Goal: Feedback & Contribution: Leave review/rating

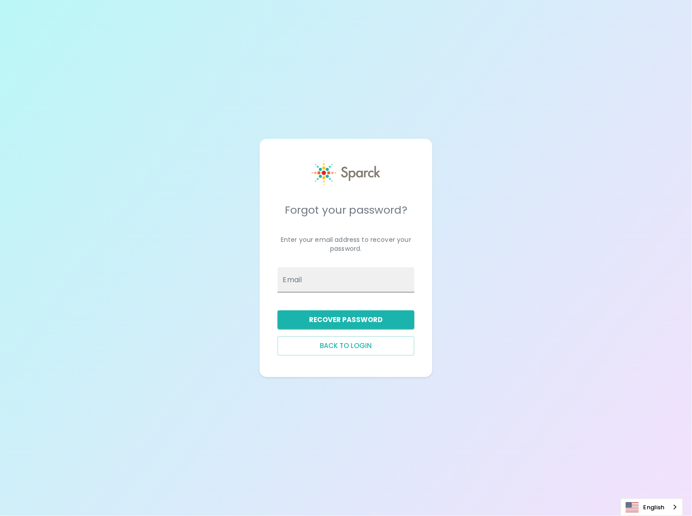
click at [411, 279] on span at bounding box center [409, 280] width 7 height 7
type input "[EMAIL_ADDRESS][PERSON_NAME][DOMAIN_NAME]"
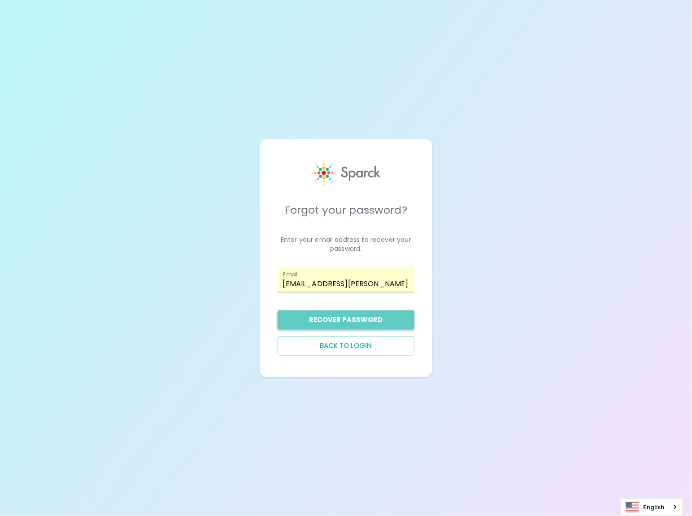
click at [353, 315] on button "Recover Password" at bounding box center [345, 320] width 137 height 19
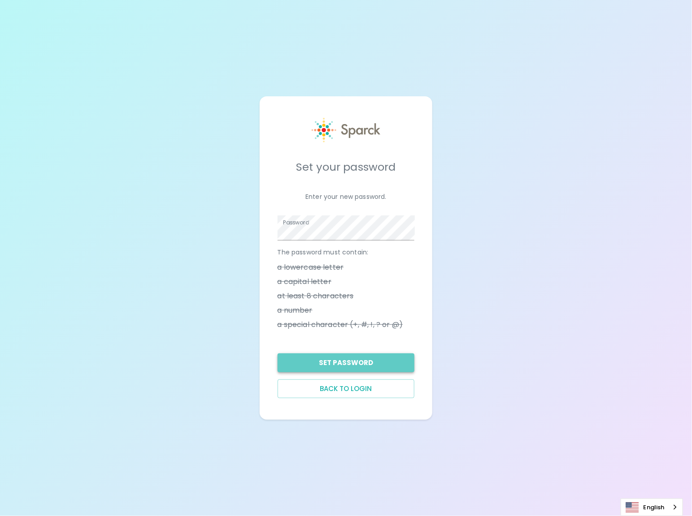
click at [355, 364] on button "Set Password" at bounding box center [345, 363] width 137 height 19
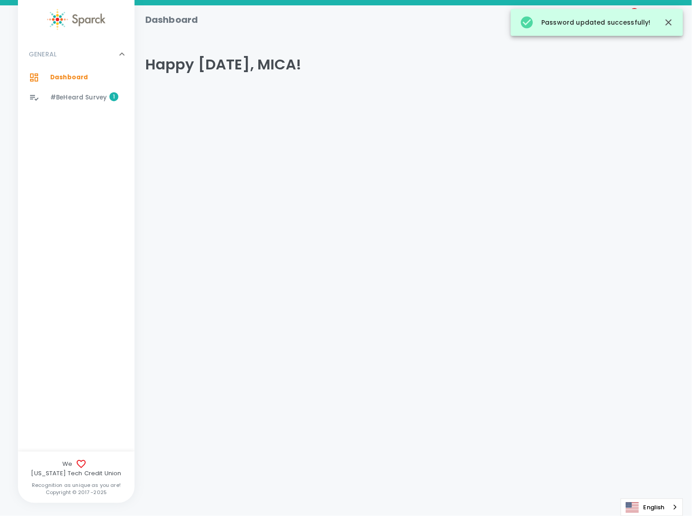
click at [91, 101] on span "#BeHeard Survey" at bounding box center [78, 97] width 56 height 9
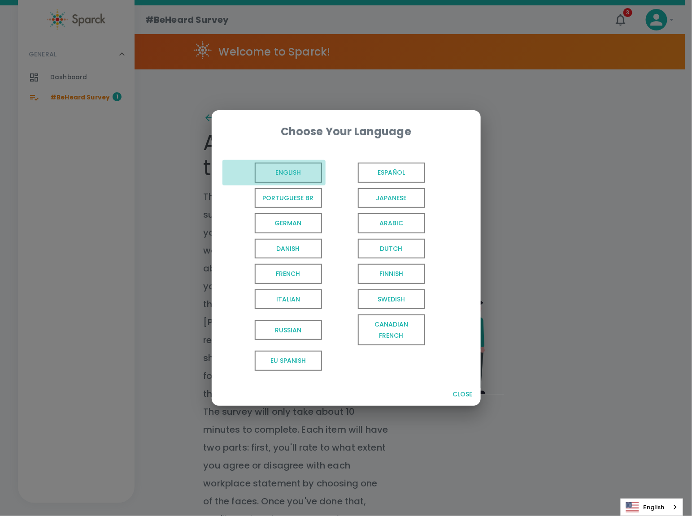
click at [280, 168] on span "English" at bounding box center [288, 173] width 67 height 20
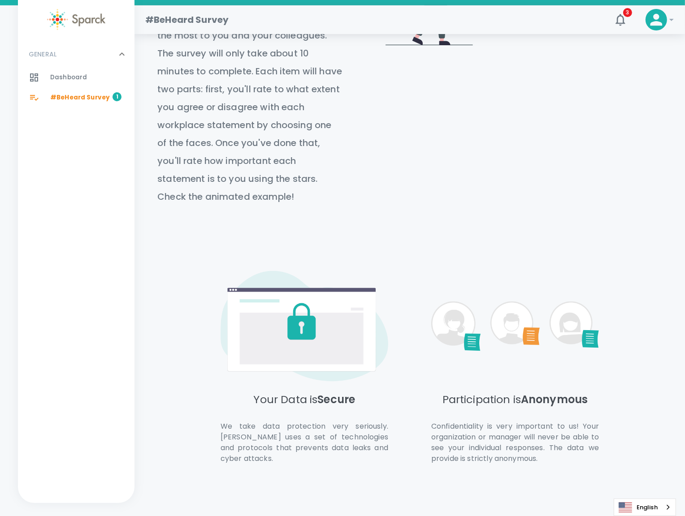
scroll to position [394, 0]
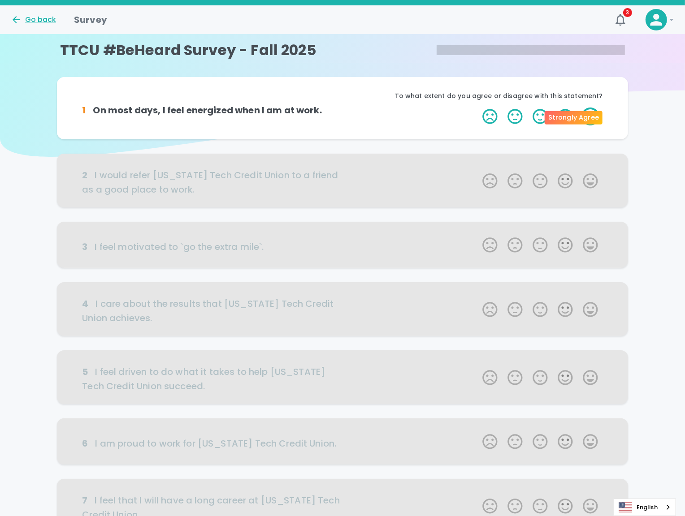
click at [578, 117] on label "5 Stars" at bounding box center [590, 117] width 25 height 18
click at [477, 108] on input "5 Stars" at bounding box center [477, 107] width 0 height 0
click at [578, 117] on label "5 Stars" at bounding box center [590, 117] width 25 height 18
click at [477, 108] on input "5 Stars" at bounding box center [477, 107] width 0 height 0
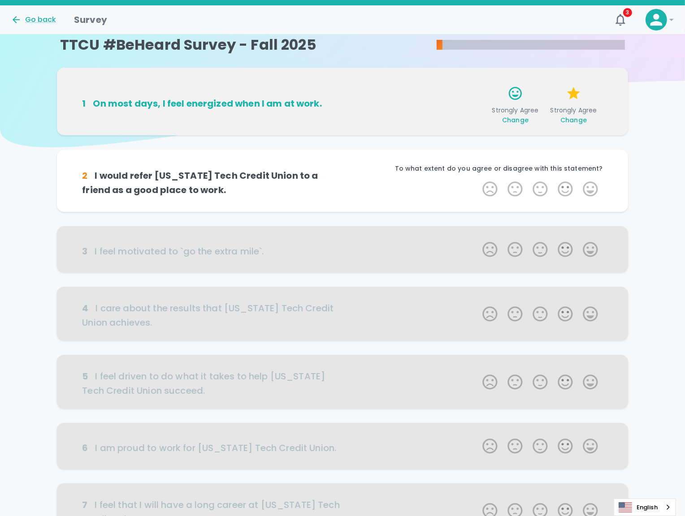
scroll to position [0, 0]
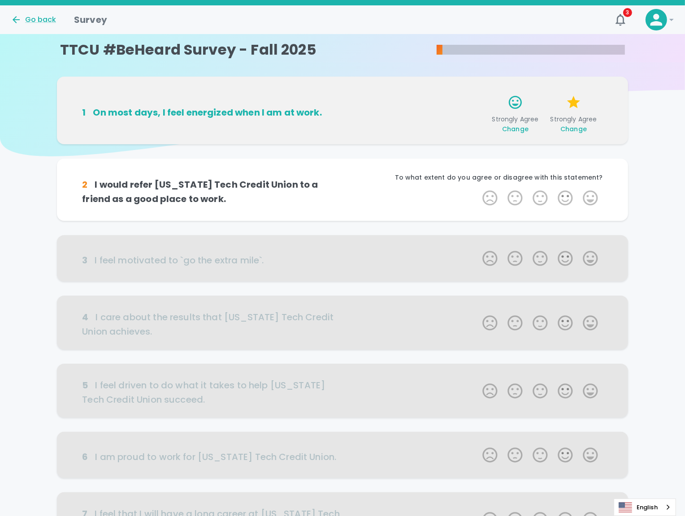
click at [502, 128] on span "Change" at bounding box center [515, 129] width 26 height 9
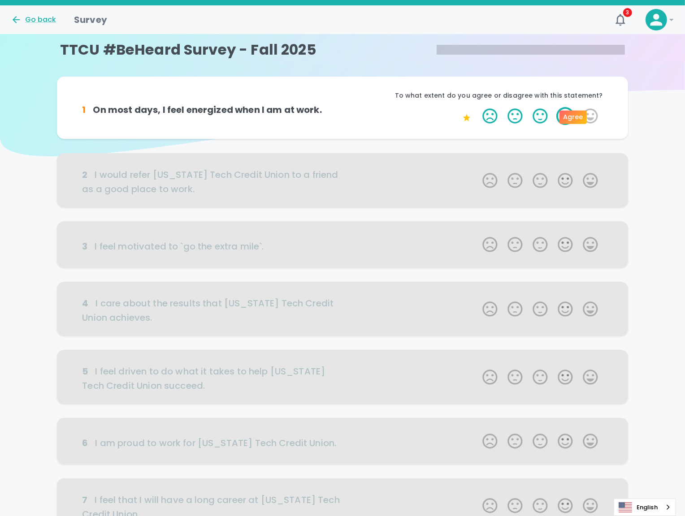
click at [553, 116] on label "4 Stars" at bounding box center [565, 116] width 25 height 18
click at [477, 107] on input "4 Stars" at bounding box center [477, 107] width 0 height 0
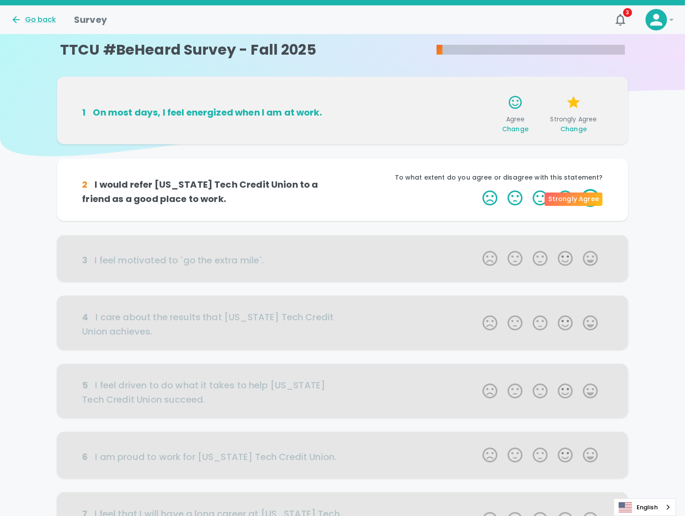
click at [578, 199] on label "5 Stars" at bounding box center [590, 198] width 25 height 18
click at [477, 189] on input "5 Stars" at bounding box center [477, 189] width 0 height 0
click at [578, 203] on label "5 Stars" at bounding box center [590, 198] width 25 height 18
click at [477, 189] on input "5 Stars" at bounding box center [477, 189] width 0 height 0
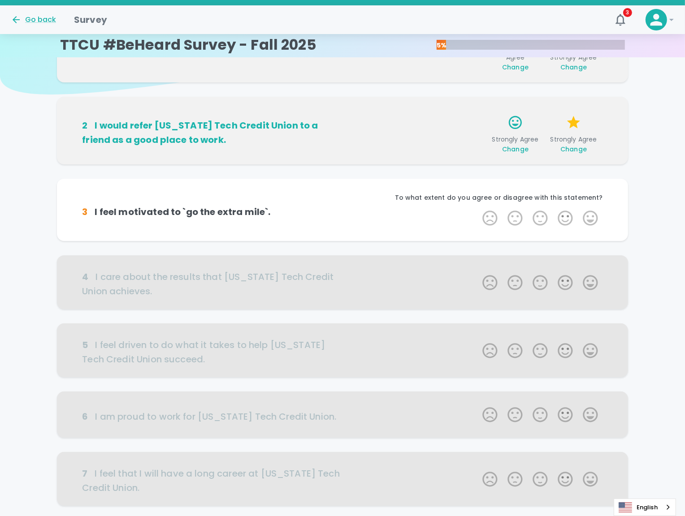
scroll to position [79, 0]
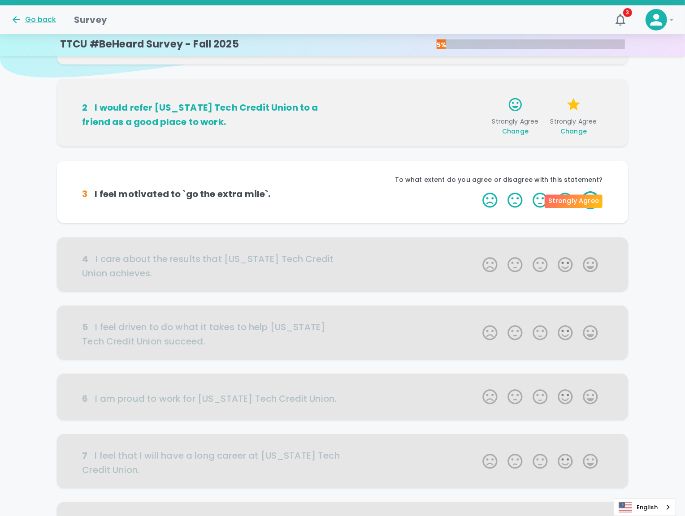
click at [578, 202] on label "5 Stars" at bounding box center [590, 200] width 25 height 18
click at [477, 191] on input "5 Stars" at bounding box center [477, 191] width 0 height 0
click at [578, 202] on label "5 Stars" at bounding box center [590, 200] width 25 height 18
click at [477, 191] on input "5 Stars" at bounding box center [477, 191] width 0 height 0
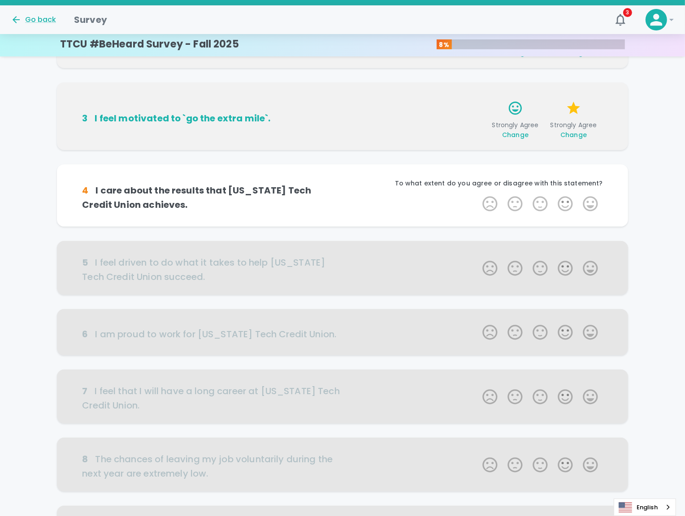
scroll to position [158, 0]
click at [553, 203] on label "4 Stars" at bounding box center [565, 203] width 25 height 18
click at [477, 194] on input "4 Stars" at bounding box center [477, 194] width 0 height 0
click at [553, 203] on label "4 Stars" at bounding box center [565, 203] width 25 height 18
click at [477, 194] on input "4 Stars" at bounding box center [477, 194] width 0 height 0
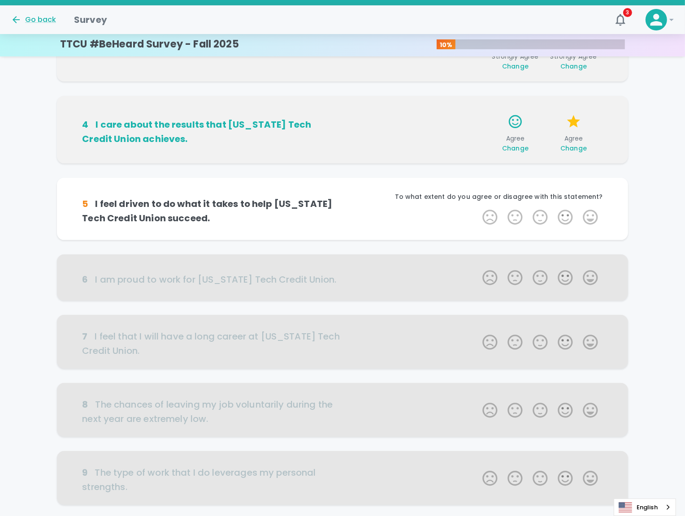
scroll to position [237, 0]
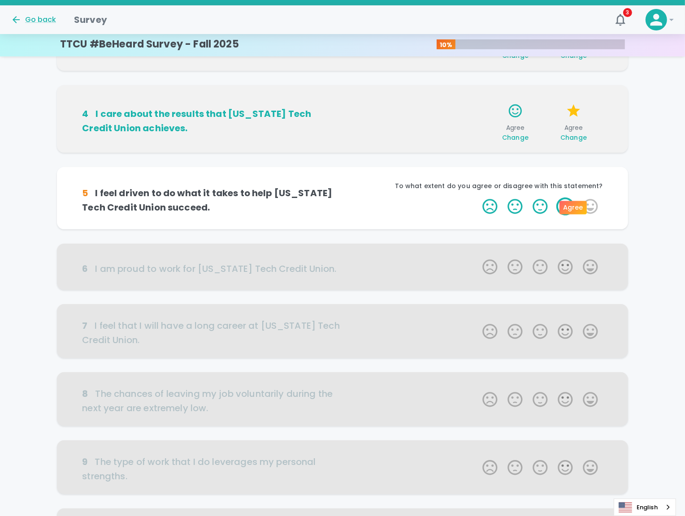
click at [553, 205] on label "4 Stars" at bounding box center [565, 207] width 25 height 18
click at [477, 198] on input "4 Stars" at bounding box center [477, 197] width 0 height 0
click at [553, 205] on label "4 Stars" at bounding box center [565, 207] width 25 height 18
click at [477, 198] on input "4 Stars" at bounding box center [477, 197] width 0 height 0
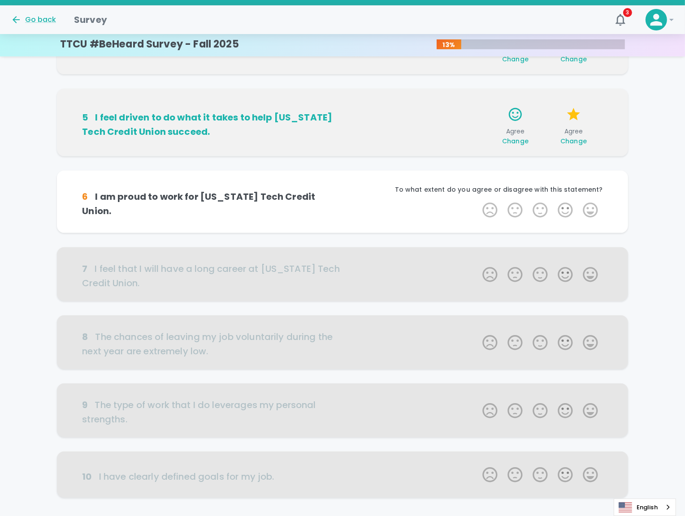
scroll to position [315, 0]
click at [578, 209] on label "5 Stars" at bounding box center [590, 210] width 25 height 18
click at [477, 201] on input "5 Stars" at bounding box center [477, 201] width 0 height 0
click at [578, 209] on label "5 Stars" at bounding box center [590, 210] width 25 height 18
click at [477, 201] on input "5 Stars" at bounding box center [477, 201] width 0 height 0
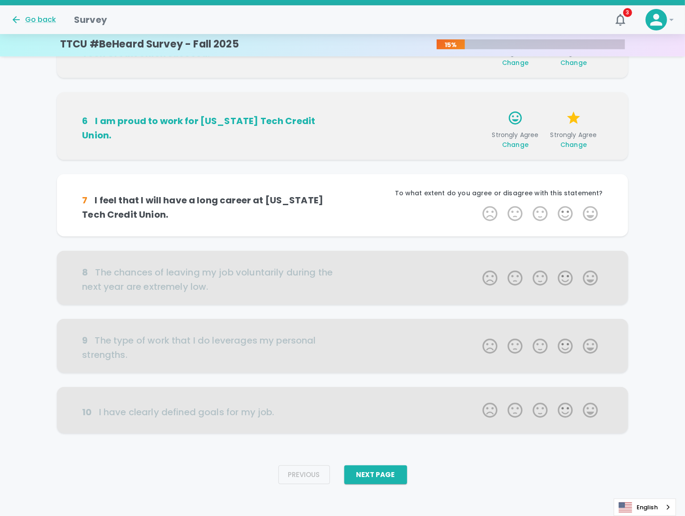
scroll to position [394, 0]
click at [578, 212] on label "5 Stars" at bounding box center [590, 213] width 25 height 18
click at [477, 204] on input "5 Stars" at bounding box center [477, 204] width 0 height 0
click at [578, 212] on label "5 Stars" at bounding box center [590, 213] width 25 height 18
click at [477, 204] on input "5 Stars" at bounding box center [477, 204] width 0 height 0
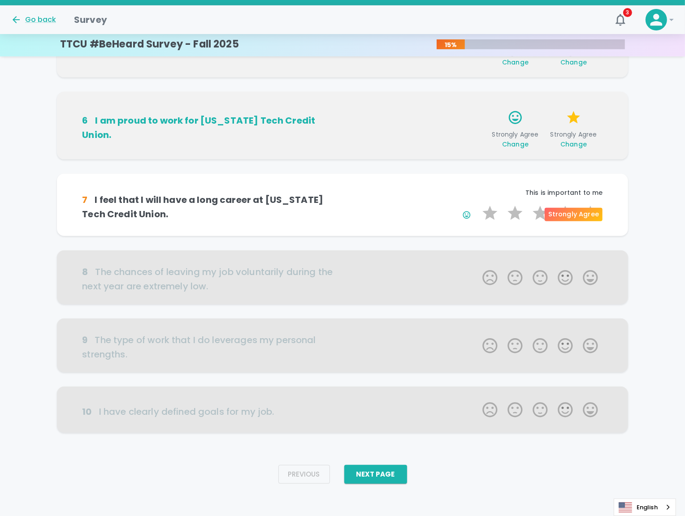
scroll to position [412, 0]
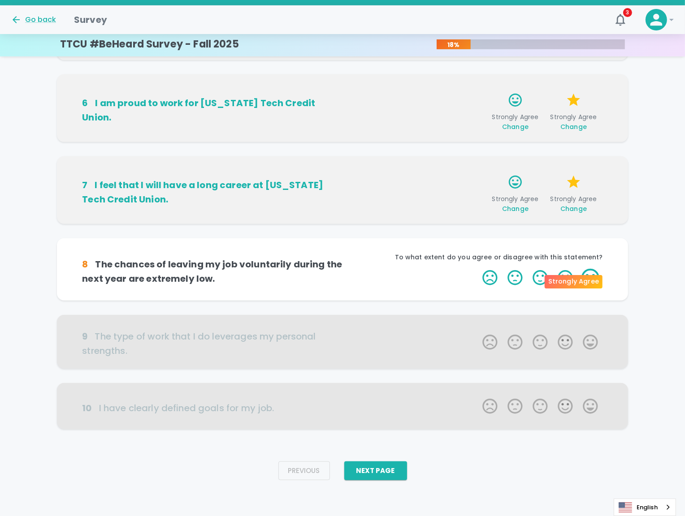
click at [578, 283] on label "5 Stars" at bounding box center [590, 278] width 25 height 18
click at [477, 269] on input "5 Stars" at bounding box center [477, 268] width 0 height 0
click at [578, 283] on label "5 Stars" at bounding box center [590, 278] width 25 height 18
click at [477, 269] on input "5 Stars" at bounding box center [477, 268] width 0 height 0
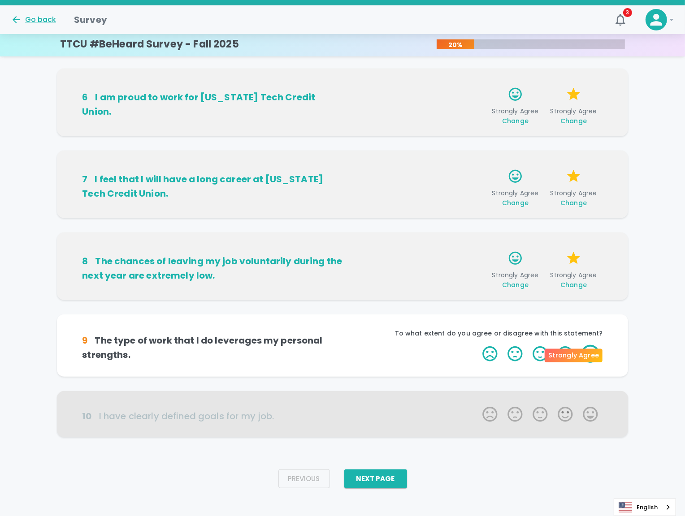
click at [578, 355] on label "5 Stars" at bounding box center [590, 354] width 25 height 18
click at [477, 345] on input "5 Stars" at bounding box center [477, 345] width 0 height 0
click at [578, 350] on label "5 Stars" at bounding box center [590, 354] width 25 height 18
click at [477, 345] on input "5 Stars" at bounding box center [477, 345] width 0 height 0
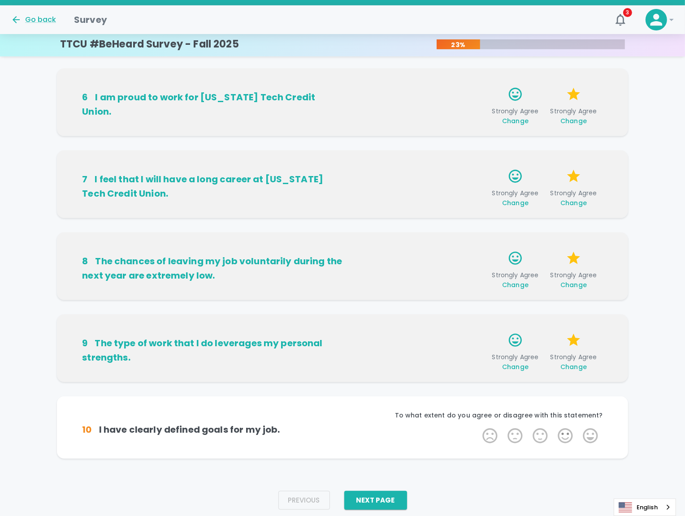
scroll to position [426, 0]
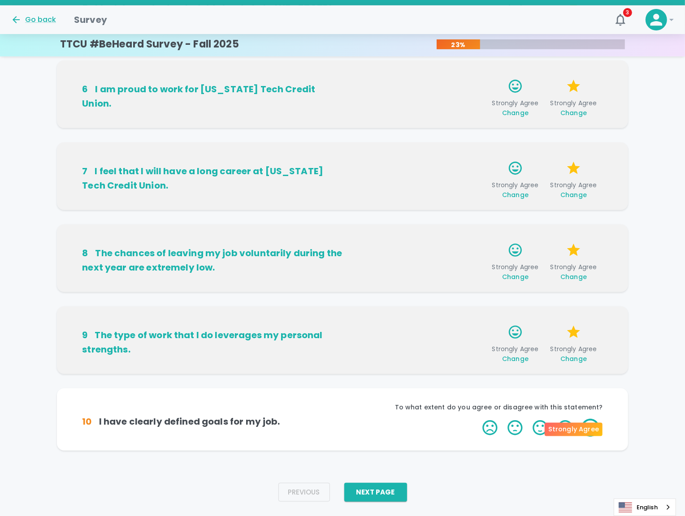
click at [578, 428] on label "5 Stars" at bounding box center [590, 428] width 25 height 18
click at [477, 419] on input "5 Stars" at bounding box center [477, 419] width 0 height 0
click at [578, 424] on label "5 Stars" at bounding box center [590, 428] width 25 height 18
click at [477, 419] on input "5 Stars" at bounding box center [477, 419] width 0 height 0
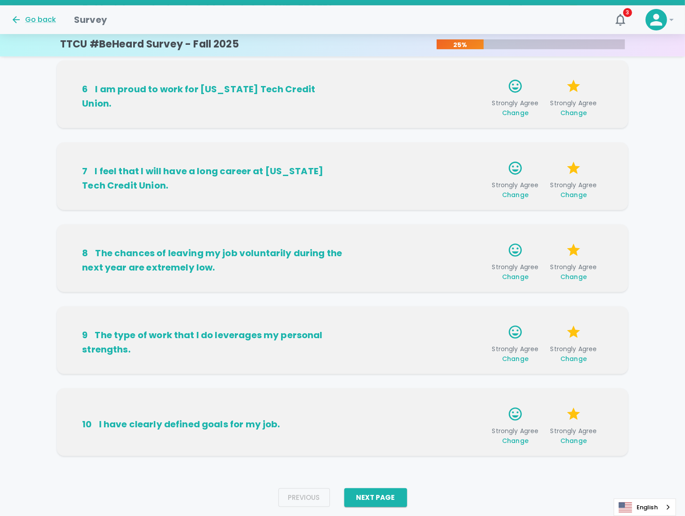
scroll to position [448, 0]
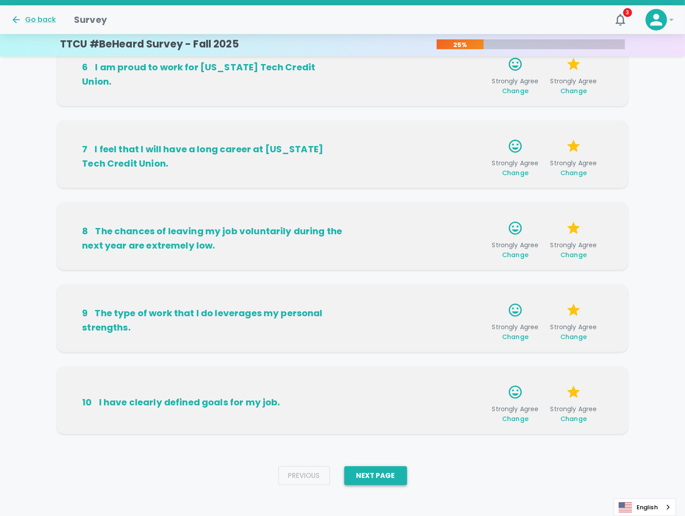
click at [385, 477] on button "Next Page" at bounding box center [375, 476] width 63 height 19
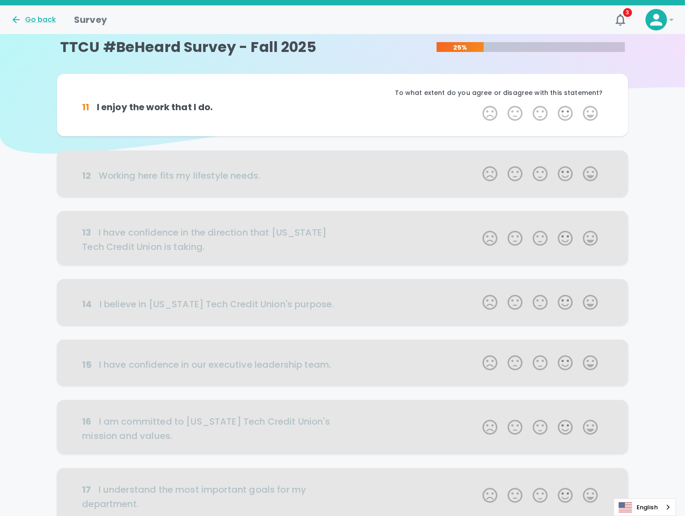
scroll to position [0, 0]
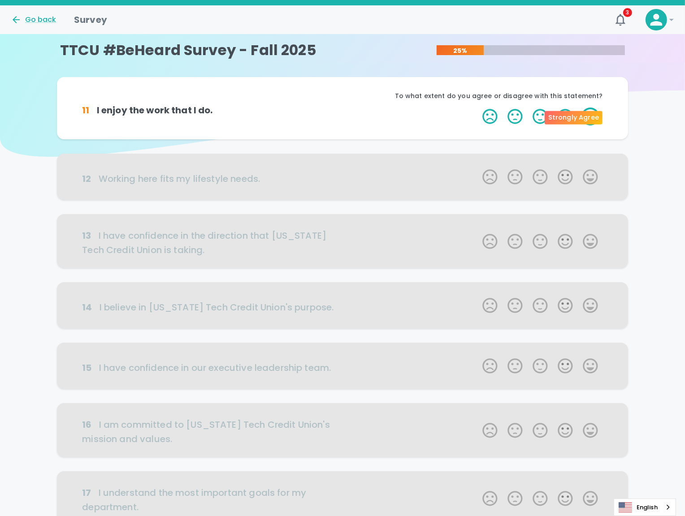
click at [578, 113] on label "5 Stars" at bounding box center [590, 117] width 25 height 18
click at [477, 108] on input "5 Stars" at bounding box center [477, 107] width 0 height 0
click at [578, 116] on label "5 Stars" at bounding box center [590, 117] width 25 height 18
click at [477, 108] on input "5 Stars" at bounding box center [477, 107] width 0 height 0
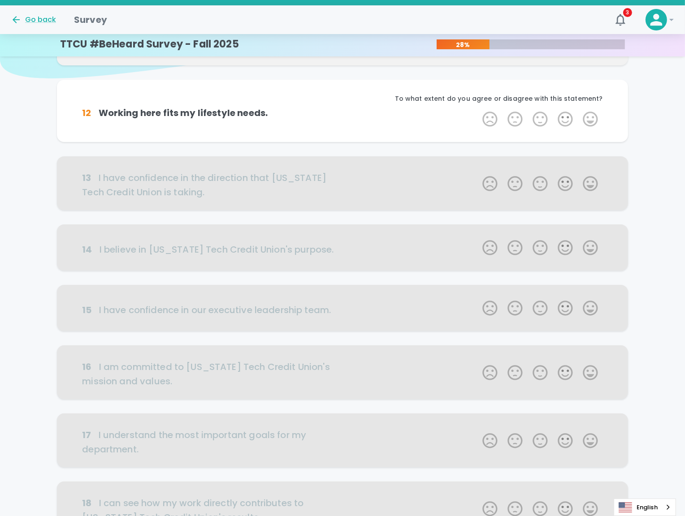
scroll to position [78, 0]
click at [578, 127] on label "5 Stars" at bounding box center [590, 119] width 25 height 18
click at [477, 110] on input "5 Stars" at bounding box center [477, 110] width 0 height 0
click at [578, 115] on label "5 Stars" at bounding box center [590, 119] width 25 height 18
click at [477, 110] on input "5 Stars" at bounding box center [477, 110] width 0 height 0
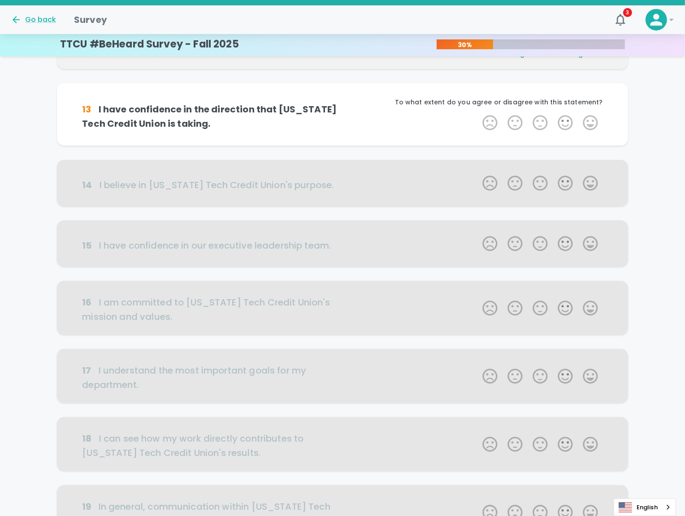
scroll to position [157, 0]
click at [578, 123] on label "5 Stars" at bounding box center [590, 122] width 25 height 18
click at [477, 113] on input "5 Stars" at bounding box center [477, 113] width 0 height 0
click at [578, 123] on label "5 Stars" at bounding box center [590, 122] width 25 height 18
click at [477, 113] on input "5 Stars" at bounding box center [477, 113] width 0 height 0
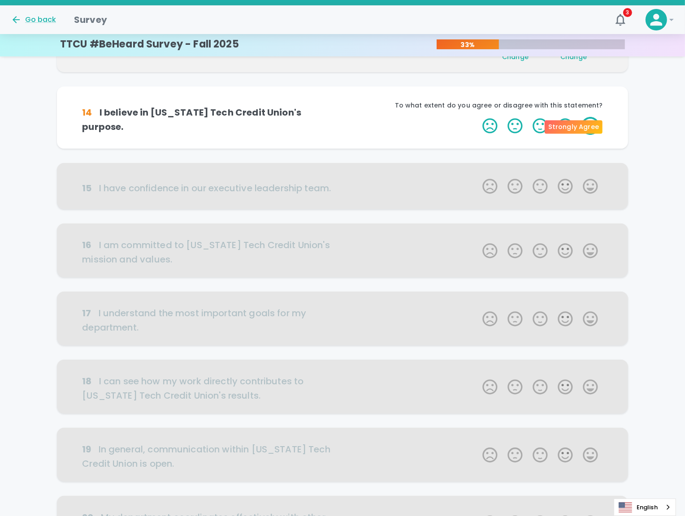
scroll to position [236, 0]
click at [578, 125] on label "5 Stars" at bounding box center [590, 126] width 25 height 18
click at [477, 117] on input "5 Stars" at bounding box center [477, 116] width 0 height 0
click at [578, 125] on label "5 Stars" at bounding box center [590, 126] width 25 height 18
click at [477, 117] on input "5 Stars" at bounding box center [477, 116] width 0 height 0
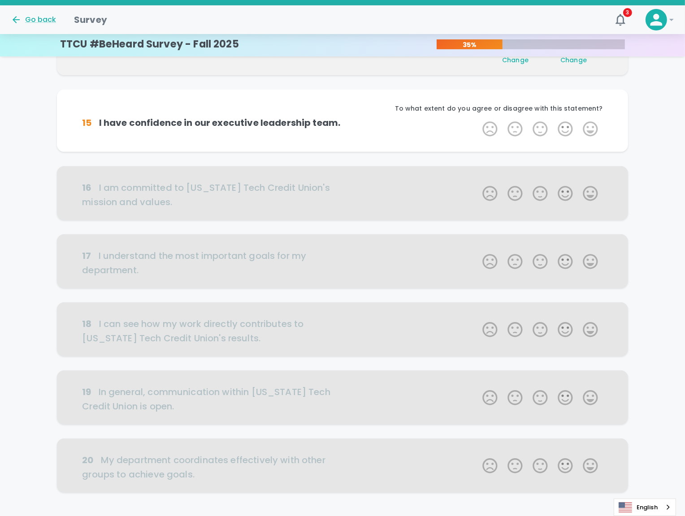
scroll to position [315, 0]
click at [578, 125] on label "5 Stars" at bounding box center [590, 129] width 25 height 18
click at [477, 120] on input "5 Stars" at bounding box center [477, 119] width 0 height 0
click at [578, 125] on label "5 Stars" at bounding box center [590, 129] width 25 height 18
click at [477, 120] on input "5 Stars" at bounding box center [477, 119] width 0 height 0
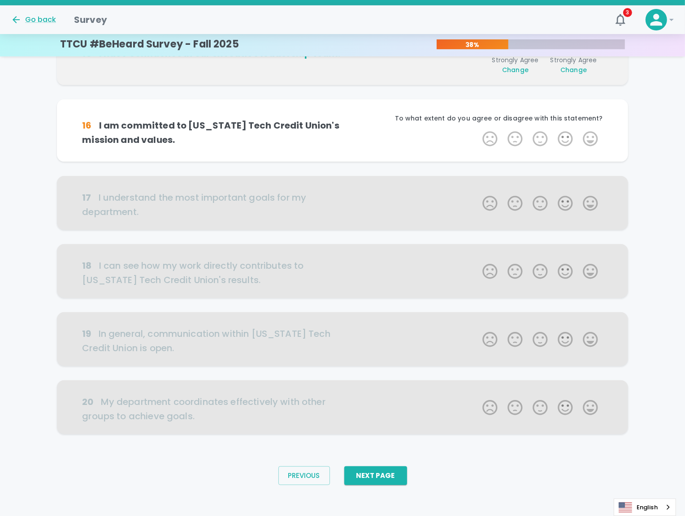
scroll to position [392, 0]
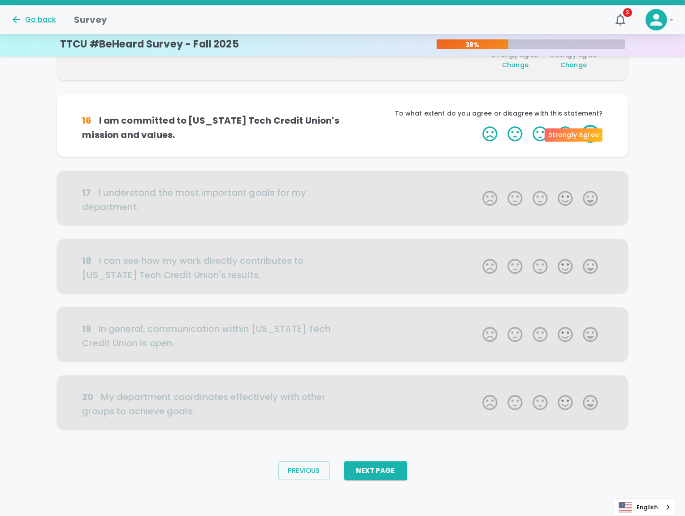
click at [578, 130] on label "5 Stars" at bounding box center [590, 134] width 25 height 18
click at [477, 125] on input "5 Stars" at bounding box center [477, 125] width 0 height 0
click at [578, 131] on label "5 Stars" at bounding box center [590, 134] width 25 height 18
click at [477, 125] on input "5 Stars" at bounding box center [477, 125] width 0 height 0
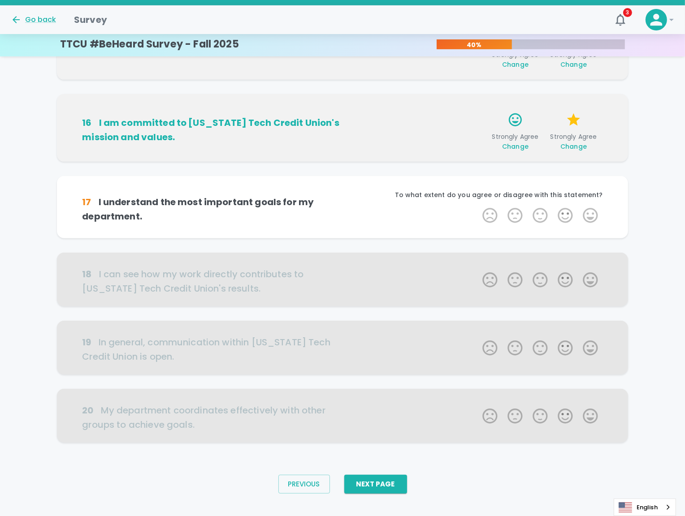
scroll to position [406, 0]
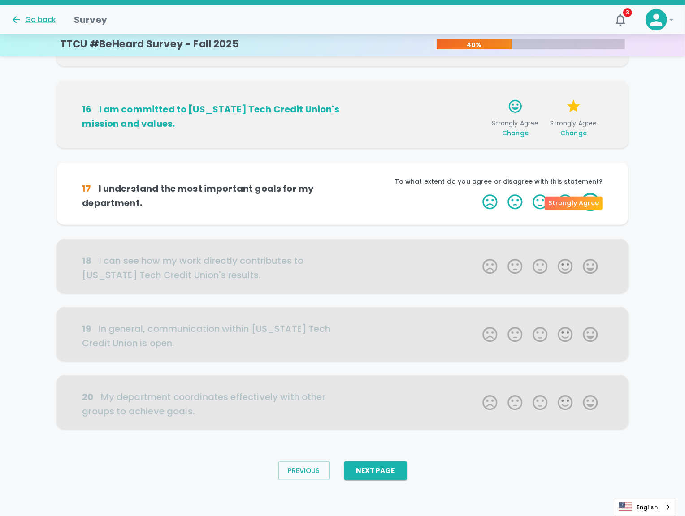
click at [578, 195] on label "5 Stars" at bounding box center [590, 202] width 25 height 18
click at [477, 193] on input "5 Stars" at bounding box center [477, 193] width 0 height 0
click at [578, 200] on label "5 Stars" at bounding box center [590, 202] width 25 height 18
click at [477, 193] on input "5 Stars" at bounding box center [477, 193] width 0 height 0
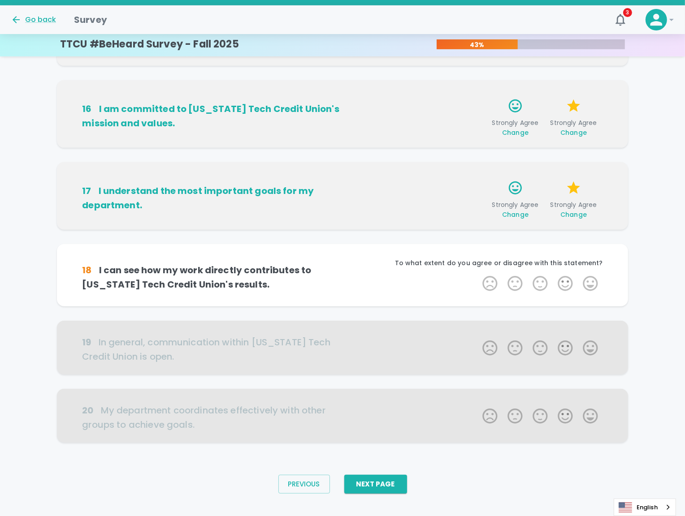
scroll to position [420, 0]
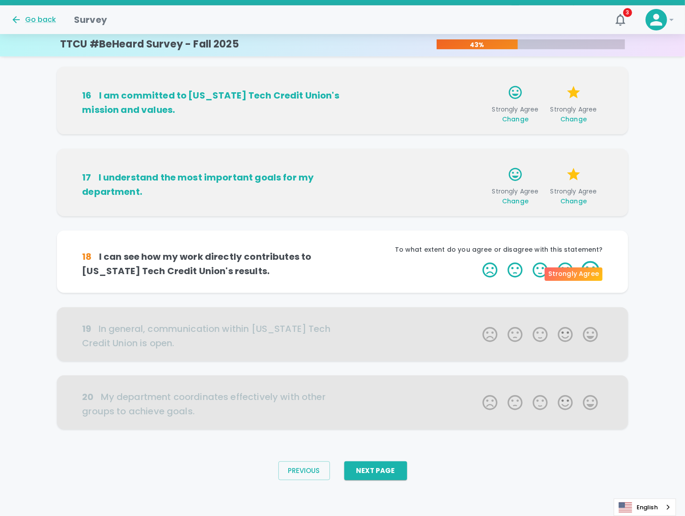
click at [578, 269] on label "5 Stars" at bounding box center [590, 270] width 25 height 18
click at [477, 261] on input "5 Stars" at bounding box center [477, 261] width 0 height 0
click at [578, 269] on label "5 Stars" at bounding box center [590, 270] width 25 height 18
click at [477, 261] on input "5 Stars" at bounding box center [477, 261] width 0 height 0
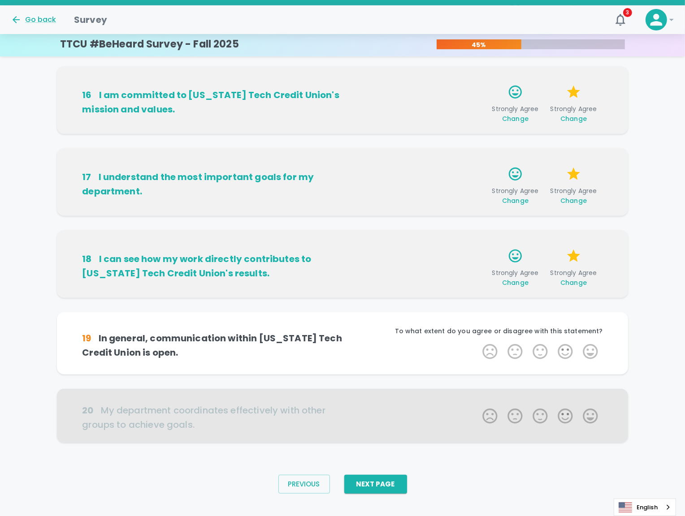
scroll to position [425, 0]
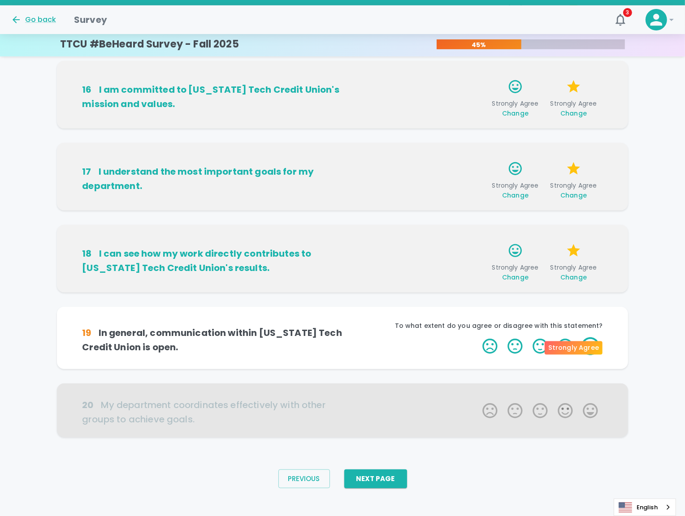
click at [578, 350] on label "5 Stars" at bounding box center [590, 346] width 25 height 18
click at [477, 337] on input "5 Stars" at bounding box center [477, 337] width 0 height 0
click at [578, 347] on label "5 Stars" at bounding box center [590, 346] width 25 height 18
click at [477, 337] on input "5 Stars" at bounding box center [477, 337] width 0 height 0
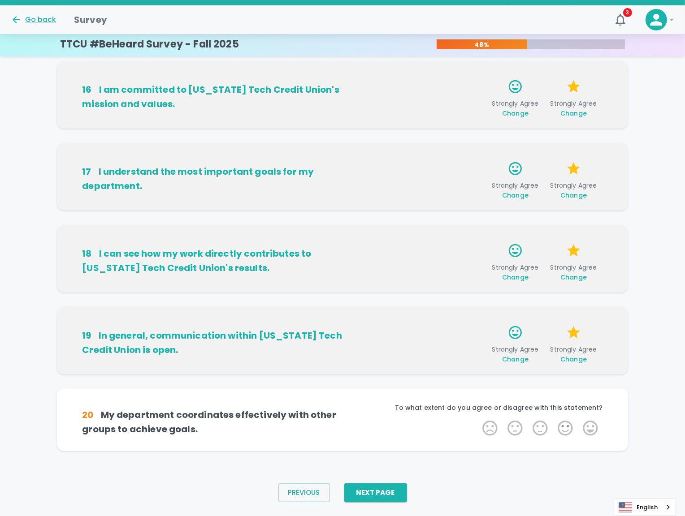
scroll to position [433, 0]
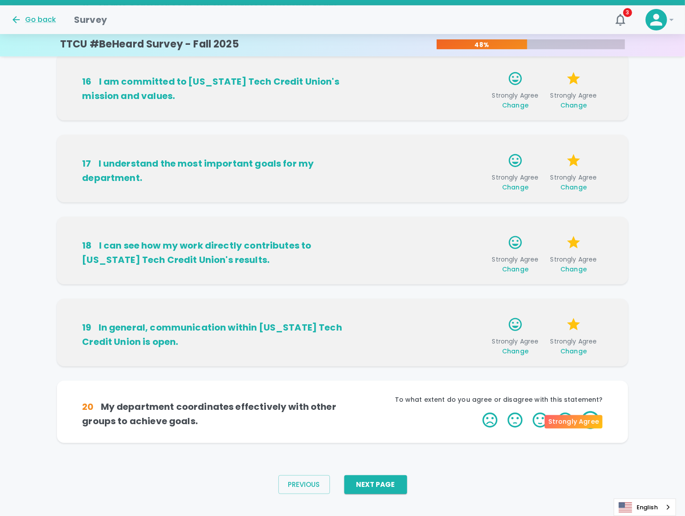
click at [578, 427] on label "5 Stars" at bounding box center [590, 420] width 25 height 18
click at [477, 411] on input "5 Stars" at bounding box center [477, 411] width 0 height 0
click at [462, 422] on icon "button" at bounding box center [466, 422] width 9 height 9
click at [553, 416] on label "4 Stars" at bounding box center [565, 420] width 25 height 18
click at [477, 411] on input "4 Stars" at bounding box center [477, 411] width 0 height 0
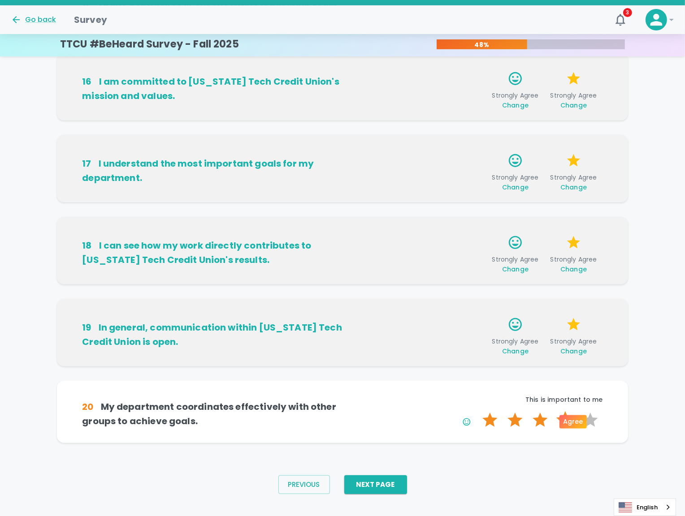
click at [553, 419] on label "4 Stars" at bounding box center [565, 420] width 25 height 18
click at [477, 411] on input "4 Stars" at bounding box center [477, 411] width 0 height 0
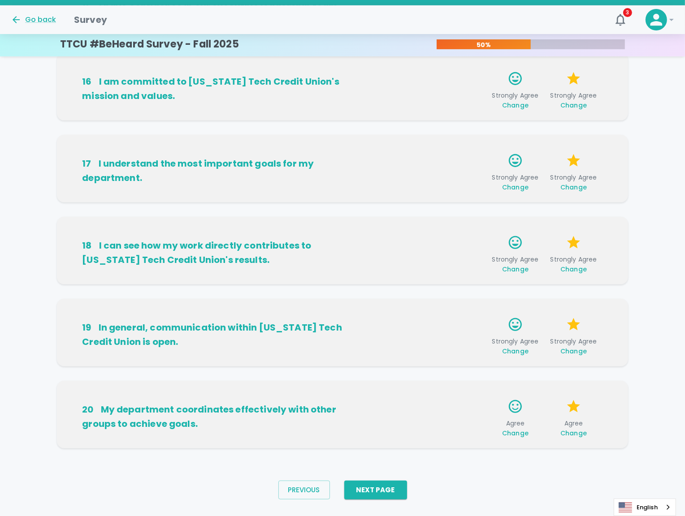
scroll to position [448, 0]
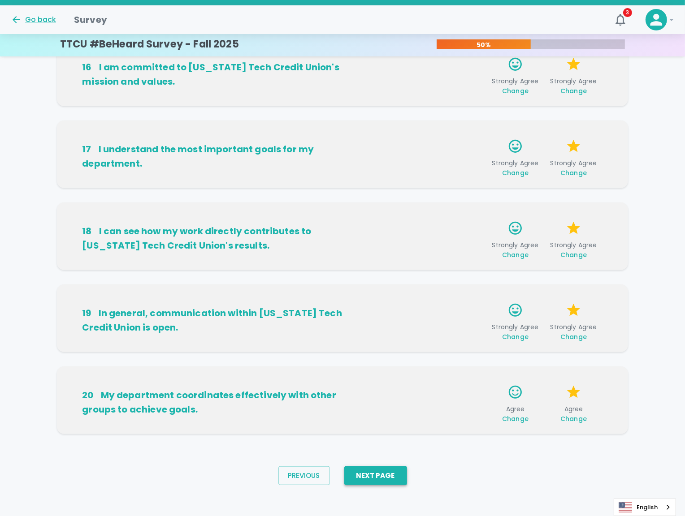
click at [393, 475] on button "Next Page" at bounding box center [375, 476] width 63 height 19
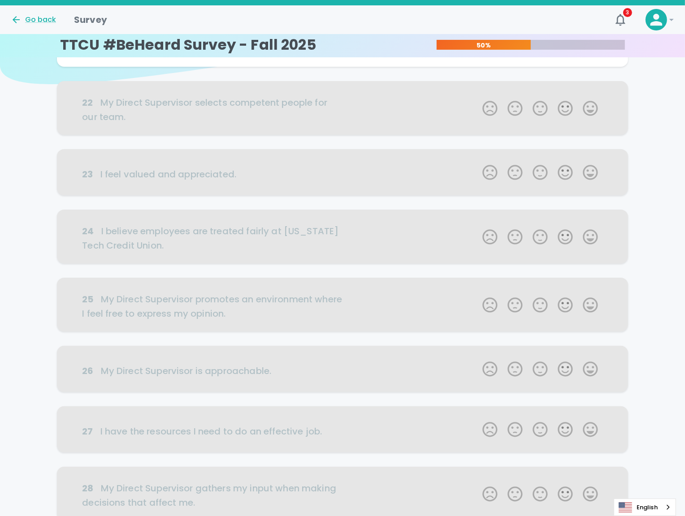
scroll to position [0, 0]
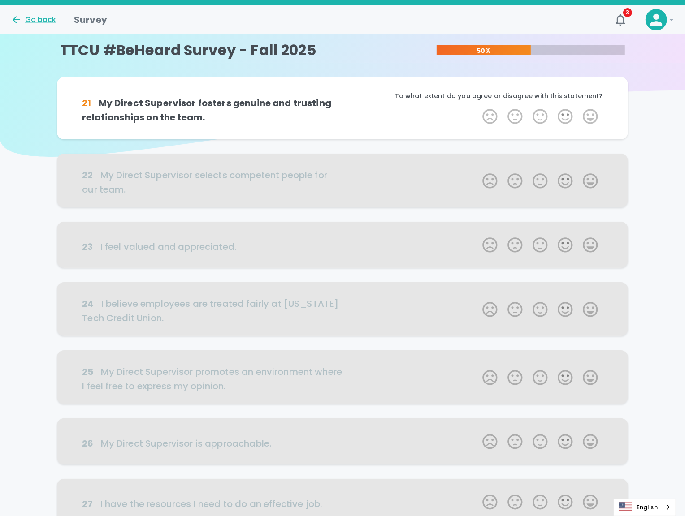
click at [578, 119] on label "5 Stars" at bounding box center [590, 117] width 25 height 18
click at [477, 108] on input "5 Stars" at bounding box center [477, 107] width 0 height 0
click at [578, 120] on label "5 Stars" at bounding box center [590, 117] width 25 height 18
click at [477, 108] on input "5 Stars" at bounding box center [477, 107] width 0 height 0
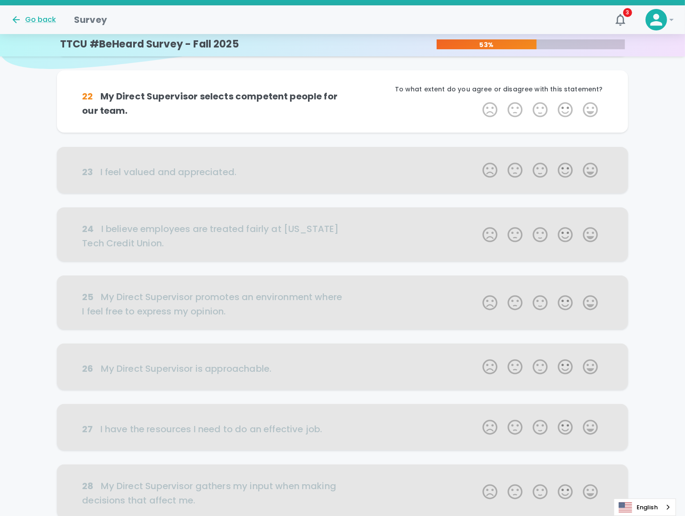
scroll to position [90, 0]
click at [672, 226] on div "21 My Direct Supervisor fosters genuine and trusting relationships on the team.…" at bounding box center [342, 327] width 685 height 681
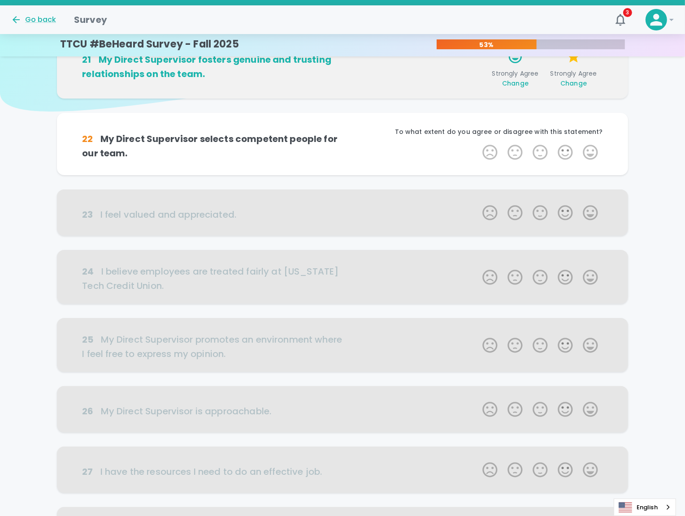
click at [588, 220] on div "21 My Direct Supervisor fosters genuine and trusting relationships on the team.…" at bounding box center [342, 371] width 685 height 681
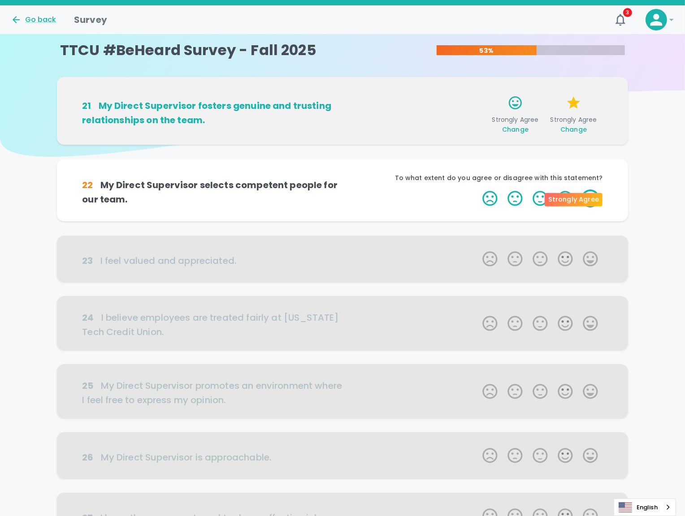
click at [578, 204] on label "5 Stars" at bounding box center [590, 199] width 25 height 18
click at [477, 190] on input "5 Stars" at bounding box center [477, 189] width 0 height 0
click at [578, 199] on label "5 Stars" at bounding box center [590, 199] width 25 height 18
click at [477, 190] on input "5 Stars" at bounding box center [477, 189] width 0 height 0
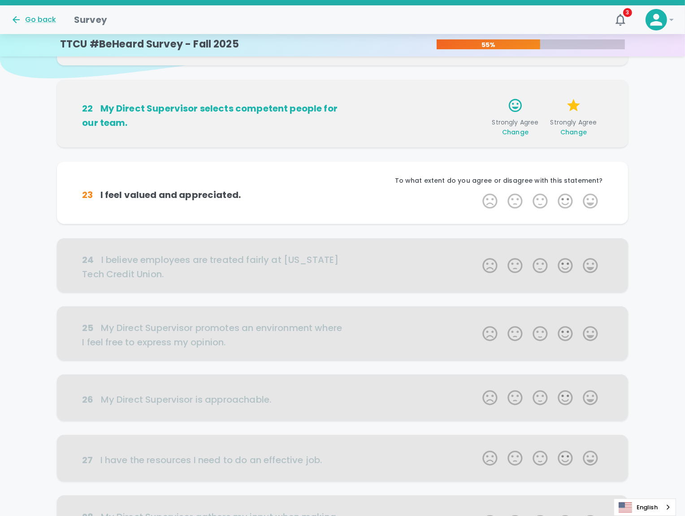
scroll to position [78, 0]
click at [578, 202] on label "5 Stars" at bounding box center [590, 201] width 25 height 18
click at [477, 192] on input "5 Stars" at bounding box center [477, 192] width 0 height 0
click at [578, 198] on label "5 Stars" at bounding box center [590, 201] width 25 height 18
click at [477, 192] on input "5 Stars" at bounding box center [477, 192] width 0 height 0
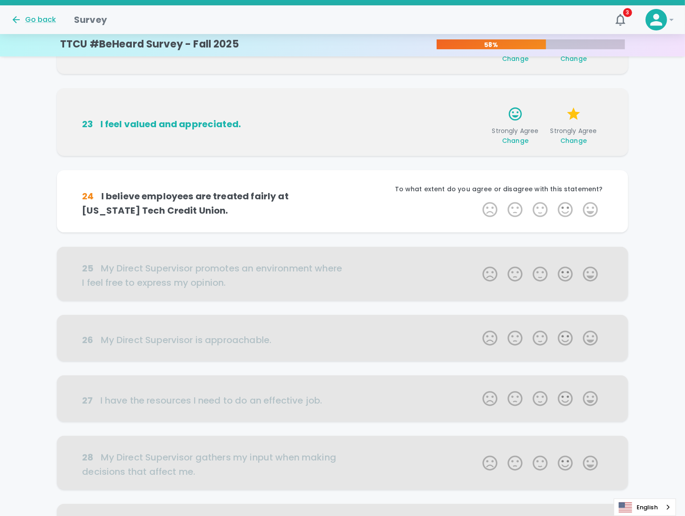
scroll to position [157, 0]
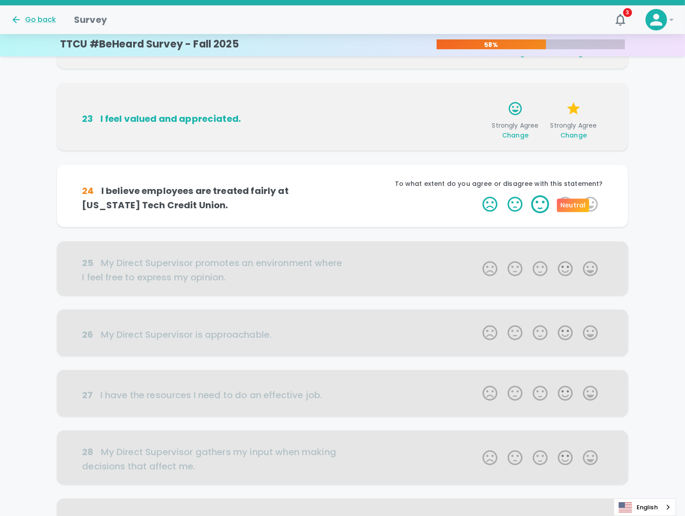
click at [527, 207] on label "3 Stars" at bounding box center [539, 204] width 25 height 18
click at [477, 195] on input "3 Stars" at bounding box center [477, 195] width 0 height 0
click at [527, 207] on label "3 Stars" at bounding box center [539, 204] width 25 height 18
click at [477, 195] on input "3 Stars" at bounding box center [477, 195] width 0 height 0
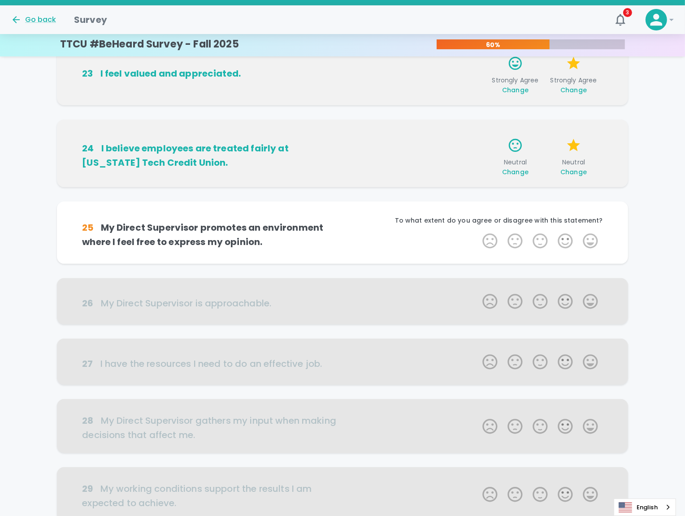
scroll to position [236, 0]
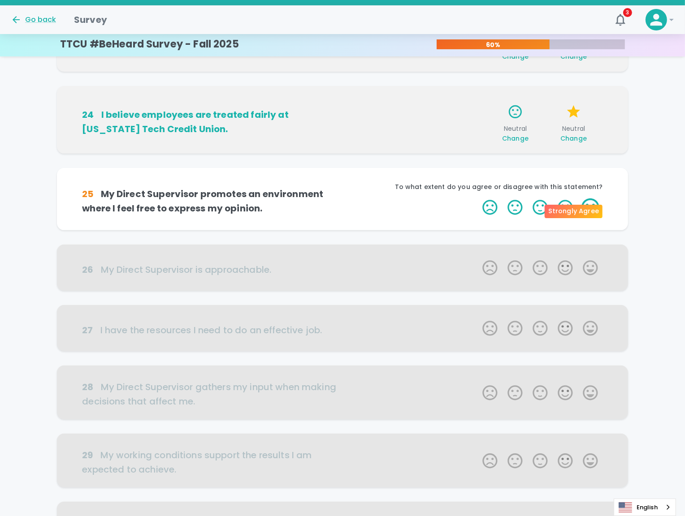
click at [578, 216] on label "5 Stars" at bounding box center [590, 208] width 25 height 18
click at [477, 199] on input "5 Stars" at bounding box center [477, 198] width 0 height 0
click at [578, 210] on label "5 Stars" at bounding box center [590, 208] width 25 height 18
click at [477, 199] on input "5 Stars" at bounding box center [477, 198] width 0 height 0
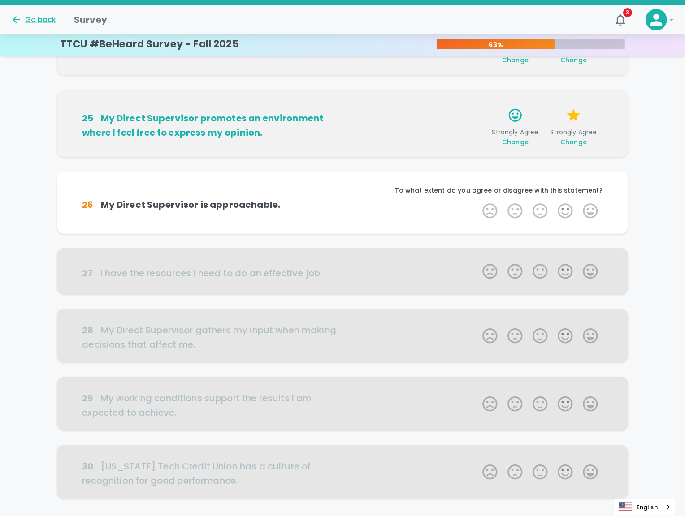
scroll to position [315, 0]
click at [578, 210] on label "5 Stars" at bounding box center [590, 211] width 25 height 18
click at [477, 202] on input "5 Stars" at bounding box center [477, 201] width 0 height 0
click at [578, 210] on label "5 Stars" at bounding box center [590, 211] width 25 height 18
click at [477, 202] on input "5 Stars" at bounding box center [477, 201] width 0 height 0
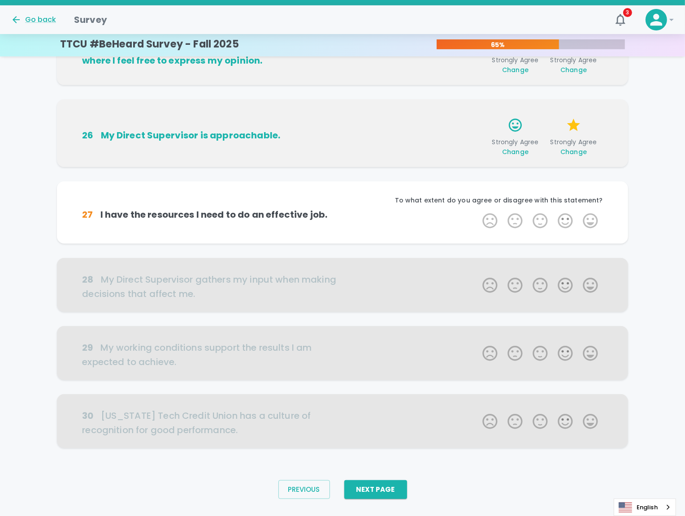
scroll to position [392, 0]
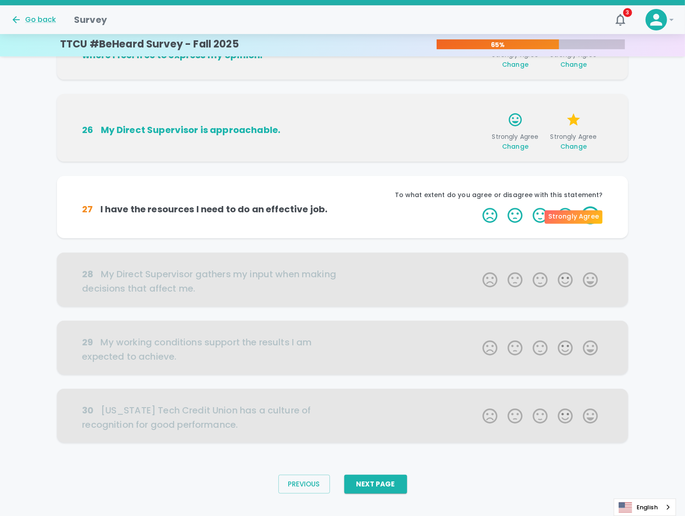
click at [578, 211] on label "5 Stars" at bounding box center [590, 216] width 25 height 18
click at [477, 207] on input "5 Stars" at bounding box center [477, 206] width 0 height 0
click at [578, 212] on label "5 Stars" at bounding box center [590, 216] width 25 height 18
click at [477, 207] on input "5 Stars" at bounding box center [477, 206] width 0 height 0
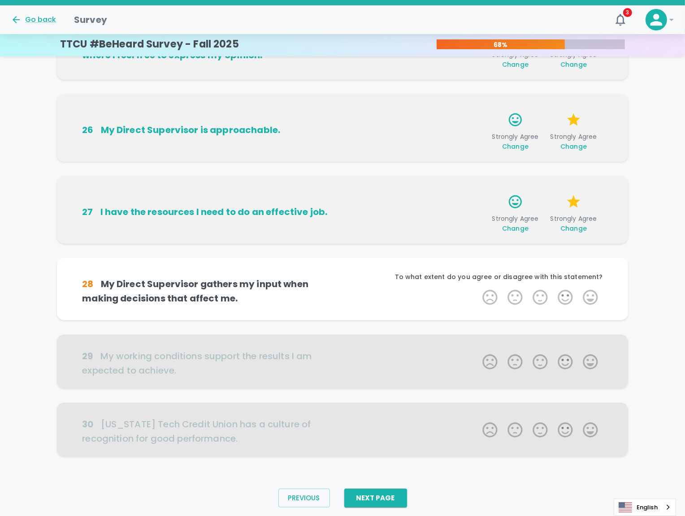
scroll to position [406, 0]
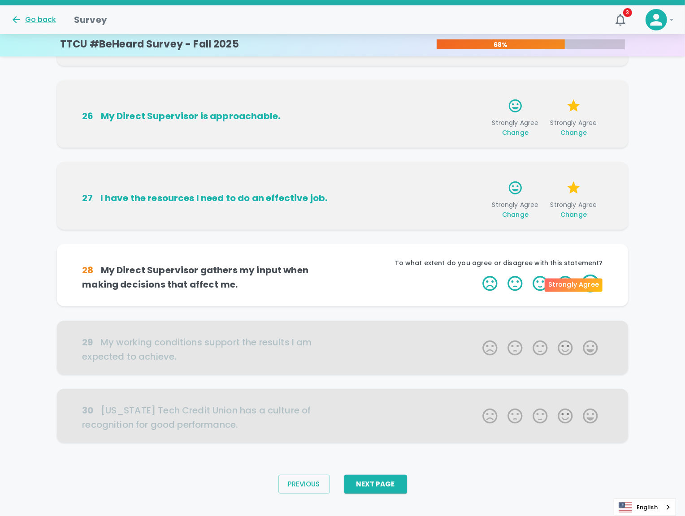
click at [578, 289] on label "5 Stars" at bounding box center [590, 284] width 25 height 18
click at [477, 275] on input "5 Stars" at bounding box center [477, 274] width 0 height 0
click at [578, 279] on label "5 Stars" at bounding box center [590, 284] width 25 height 18
click at [477, 275] on input "5 Stars" at bounding box center [477, 274] width 0 height 0
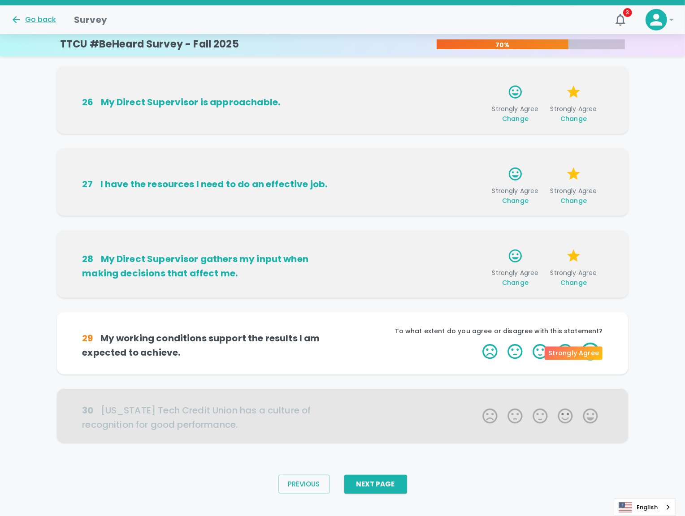
click at [578, 354] on label "5 Stars" at bounding box center [590, 352] width 25 height 18
click at [477, 343] on input "5 Stars" at bounding box center [477, 342] width 0 height 0
click at [578, 354] on label "5 Stars" at bounding box center [590, 352] width 25 height 18
click at [477, 343] on input "5 Stars" at bounding box center [477, 342] width 0 height 0
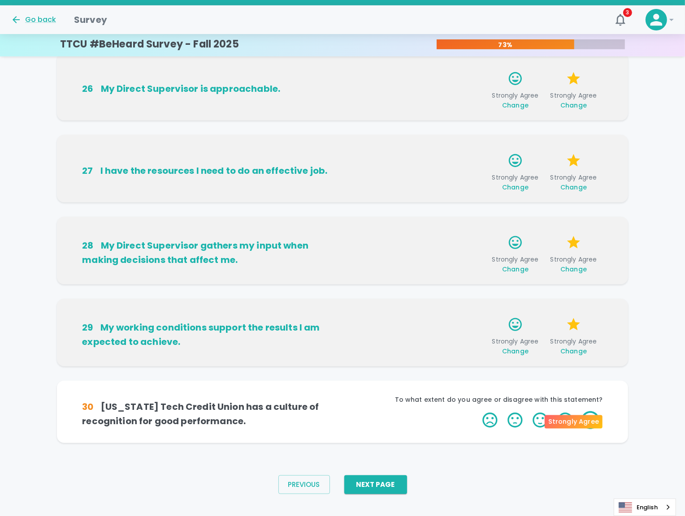
click at [578, 423] on label "5 Stars" at bounding box center [590, 420] width 25 height 18
click at [477, 411] on input "5 Stars" at bounding box center [477, 411] width 0 height 0
click at [578, 420] on label "5 Stars" at bounding box center [590, 420] width 25 height 18
click at [477, 411] on input "5 Stars" at bounding box center [477, 411] width 0 height 0
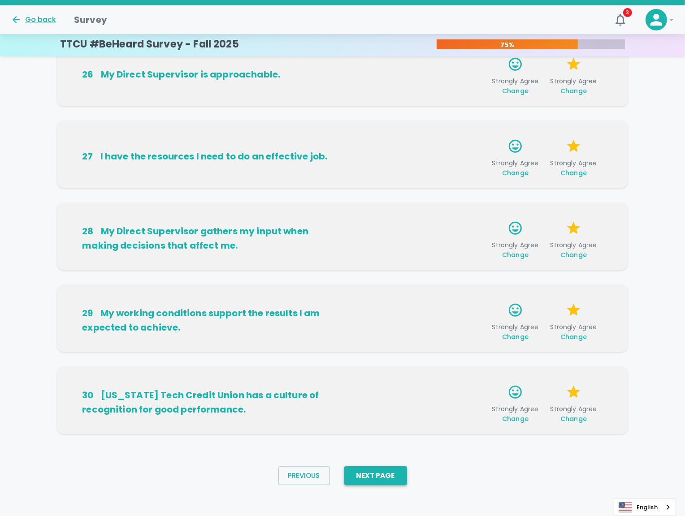
click at [380, 484] on button "Next Page" at bounding box center [375, 476] width 63 height 19
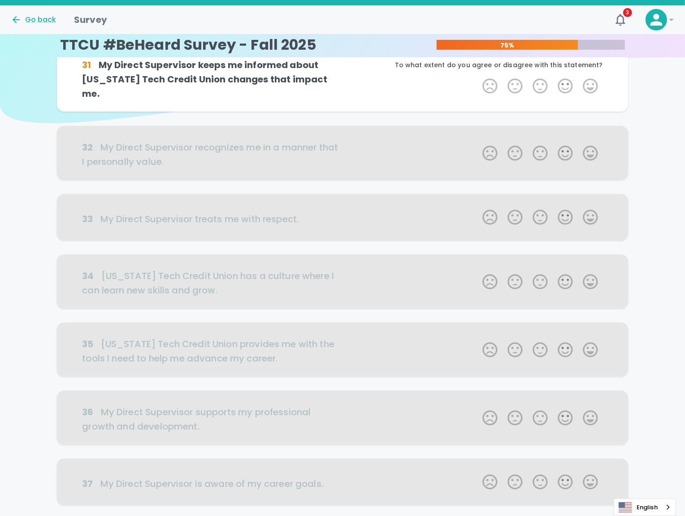
scroll to position [0, 0]
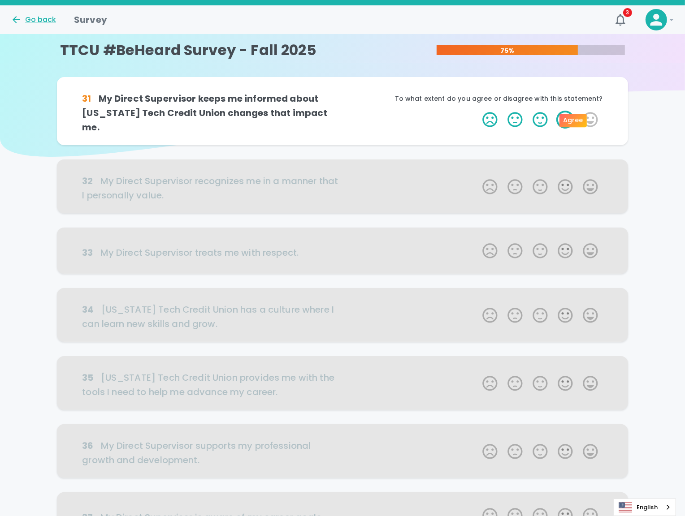
click at [553, 120] on label "4 Stars" at bounding box center [565, 120] width 25 height 18
click at [477, 111] on input "4 Stars" at bounding box center [477, 110] width 0 height 0
click at [553, 120] on label "4 Stars" at bounding box center [565, 120] width 25 height 18
click at [477, 111] on input "4 Stars" at bounding box center [477, 110] width 0 height 0
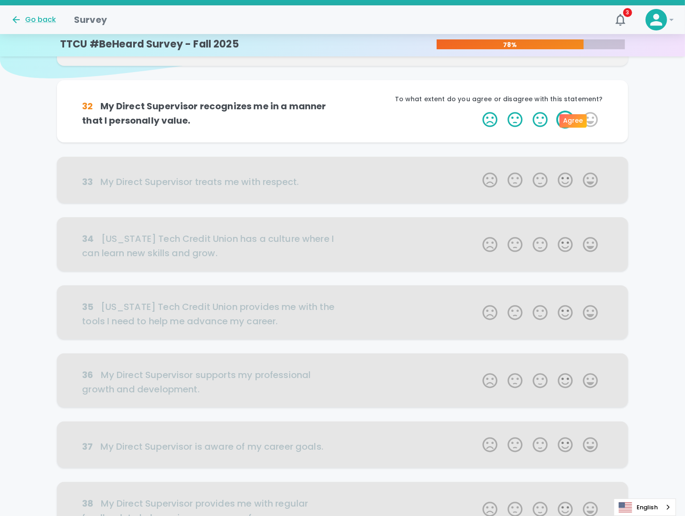
scroll to position [78, 0]
click at [578, 119] on label "5 Stars" at bounding box center [590, 120] width 25 height 18
click at [477, 111] on input "5 Stars" at bounding box center [477, 110] width 0 height 0
click at [578, 124] on label "5 Stars" at bounding box center [590, 120] width 25 height 18
click at [477, 111] on input "5 Stars" at bounding box center [477, 110] width 0 height 0
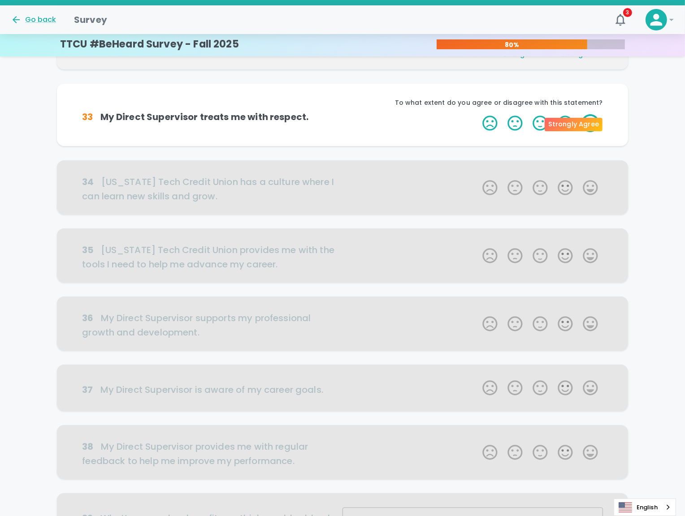
scroll to position [157, 0]
click at [578, 124] on label "5 Stars" at bounding box center [590, 123] width 25 height 18
click at [477, 114] on input "5 Stars" at bounding box center [477, 113] width 0 height 0
click at [578, 125] on label "5 Stars" at bounding box center [590, 123] width 25 height 18
click at [477, 114] on input "5 Stars" at bounding box center [477, 113] width 0 height 0
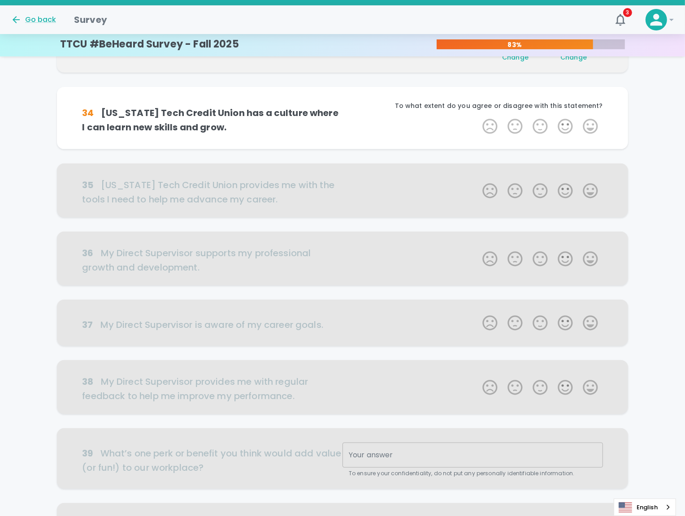
scroll to position [236, 0]
click at [578, 125] on label "5 Stars" at bounding box center [590, 126] width 25 height 18
click at [477, 117] on input "5 Stars" at bounding box center [477, 117] width 0 height 0
click at [578, 125] on label "5 Stars" at bounding box center [590, 126] width 25 height 18
click at [477, 117] on input "5 Stars" at bounding box center [477, 117] width 0 height 0
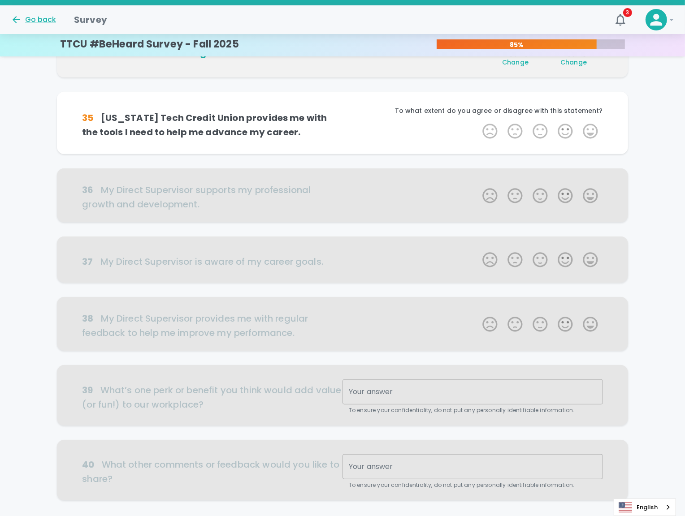
scroll to position [315, 0]
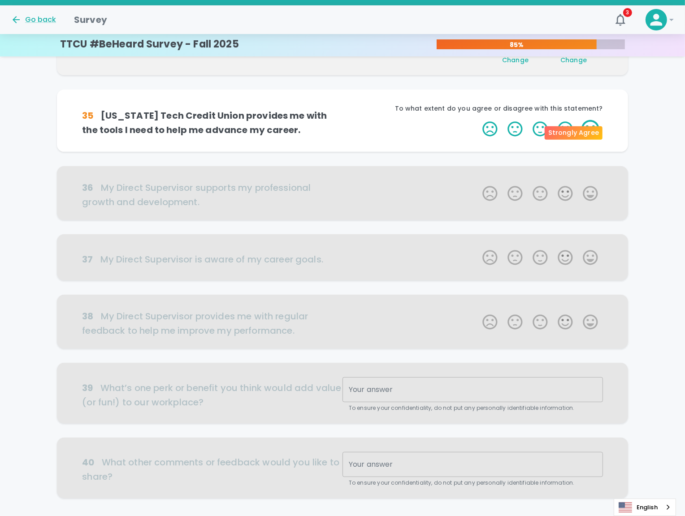
click at [578, 130] on label "5 Stars" at bounding box center [590, 129] width 25 height 18
click at [477, 120] on input "5 Stars" at bounding box center [477, 120] width 0 height 0
click at [578, 130] on label "5 Stars" at bounding box center [590, 129] width 25 height 18
click at [477, 120] on input "5 Stars" at bounding box center [477, 120] width 0 height 0
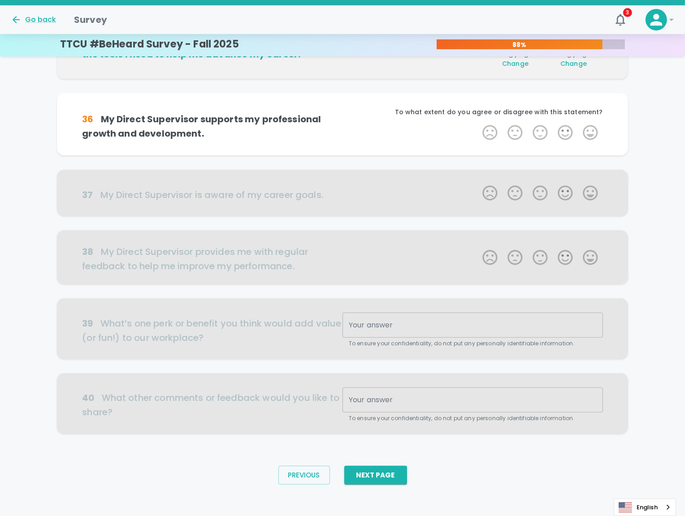
scroll to position [394, 0]
click at [578, 137] on label "5 Stars" at bounding box center [590, 132] width 25 height 18
click at [477, 123] on input "5 Stars" at bounding box center [477, 123] width 0 height 0
click at [578, 137] on label "5 Stars" at bounding box center [590, 132] width 25 height 18
click at [477, 123] on input "5 Stars" at bounding box center [477, 123] width 0 height 0
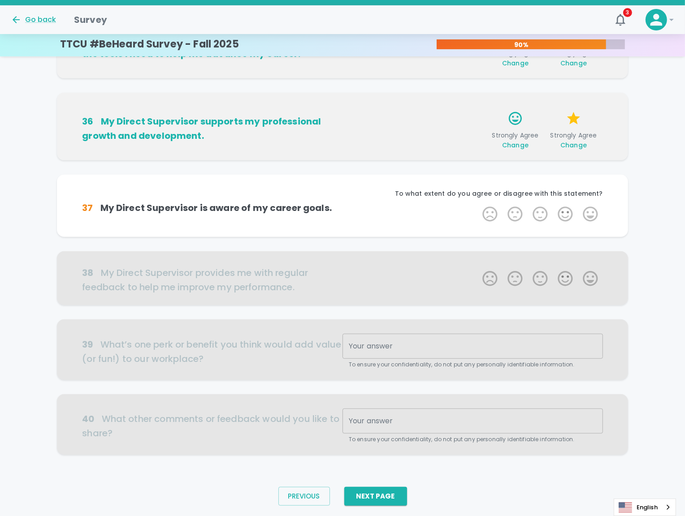
scroll to position [438, 0]
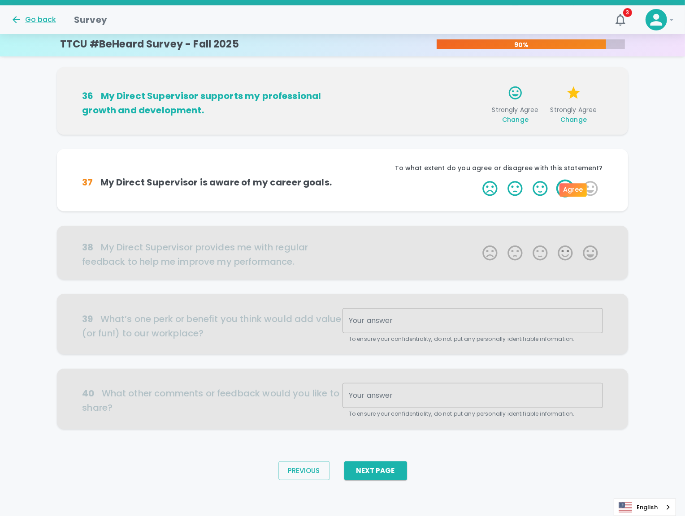
click at [553, 180] on label "4 Stars" at bounding box center [565, 189] width 25 height 18
click at [477, 179] on input "4 Stars" at bounding box center [477, 179] width 0 height 0
click at [553, 180] on label "4 Stars" at bounding box center [565, 189] width 25 height 18
click at [477, 179] on input "4 Stars" at bounding box center [477, 179] width 0 height 0
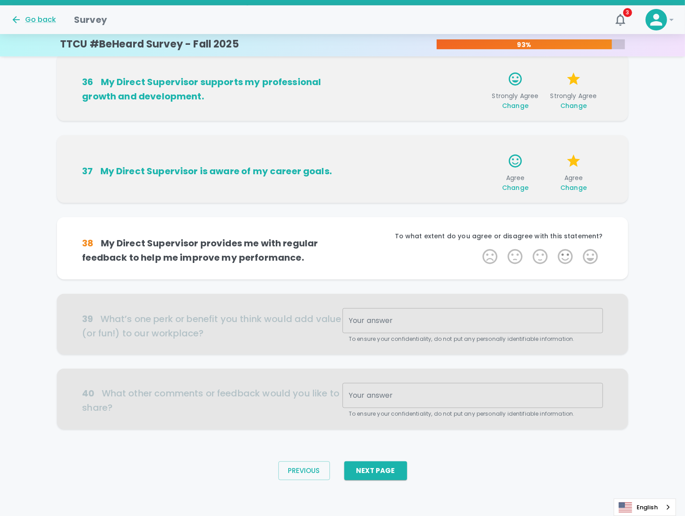
scroll to position [452, 0]
click at [578, 248] on label "5 Stars" at bounding box center [590, 257] width 25 height 18
click at [477, 247] on input "5 Stars" at bounding box center [477, 247] width 0 height 0
click at [578, 248] on label "5 Stars" at bounding box center [590, 257] width 25 height 18
click at [477, 247] on input "5 Stars" at bounding box center [477, 247] width 0 height 0
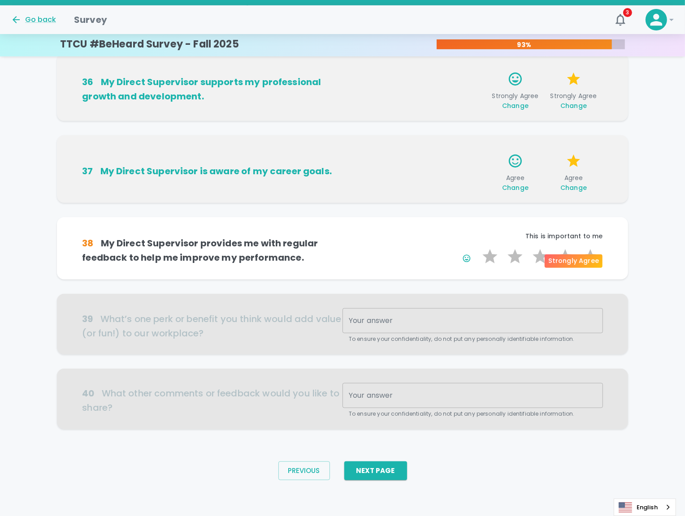
scroll to position [457, 0]
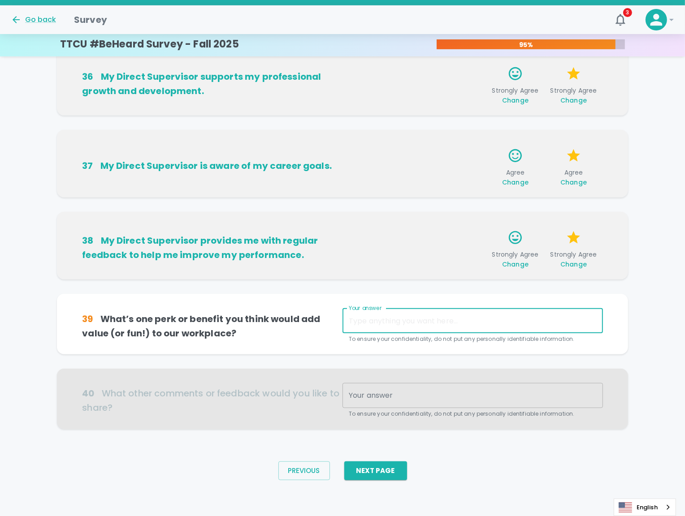
click at [362, 316] on textarea "Your answer" at bounding box center [473, 321] width 248 height 10
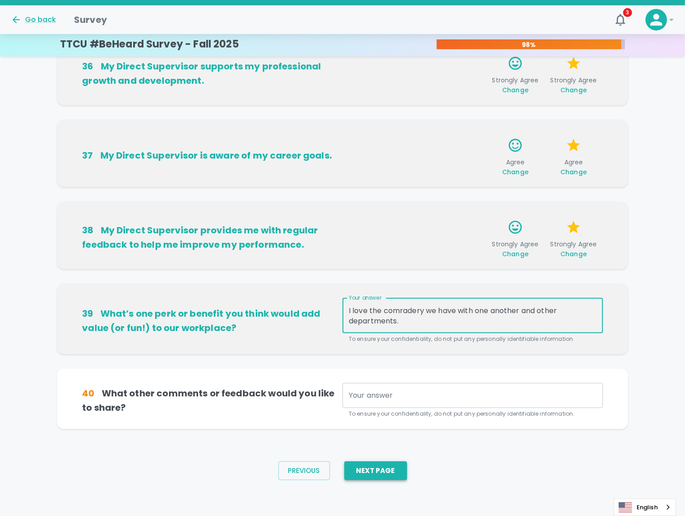
type textarea "I love the comradery we have with one another and other departments."
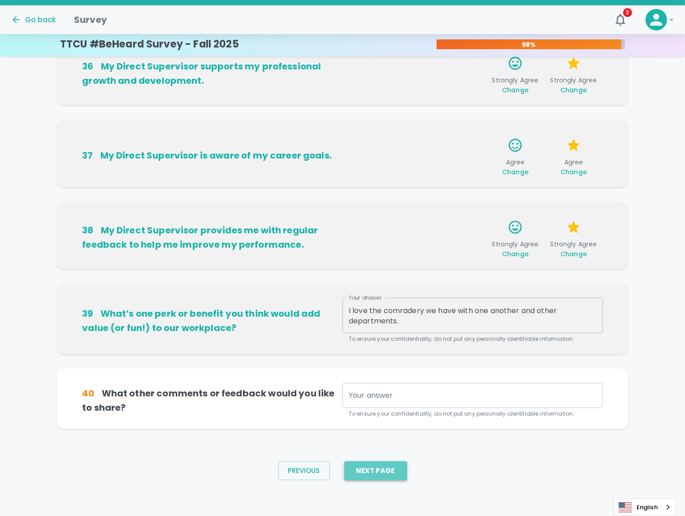
click at [379, 480] on button "Next Page" at bounding box center [375, 471] width 63 height 19
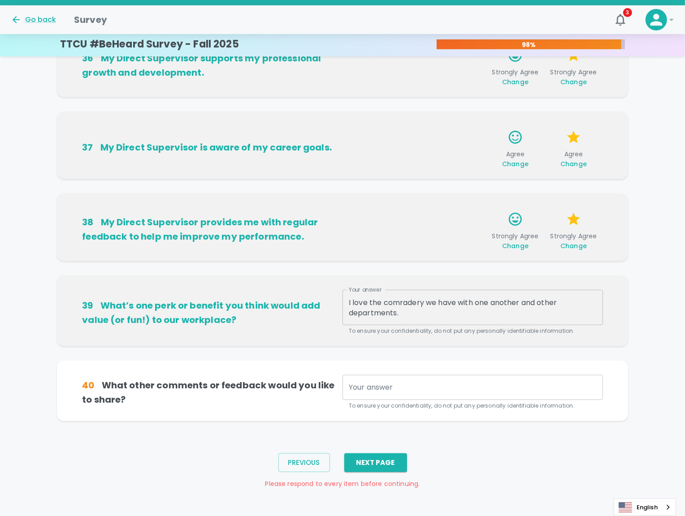
click at [389, 393] on textarea "Your answer" at bounding box center [473, 388] width 248 height 10
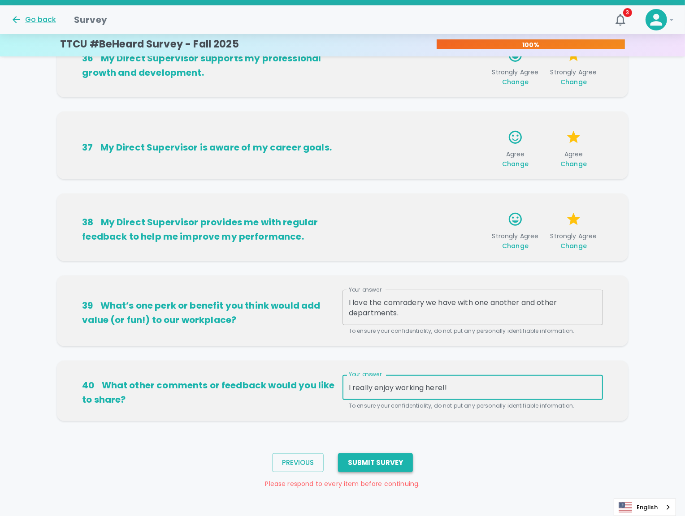
type textarea "I really enjoy working here!!"
click at [393, 472] on button "Submit Survey" at bounding box center [375, 463] width 75 height 19
